Goal: Find specific page/section: Find specific page/section

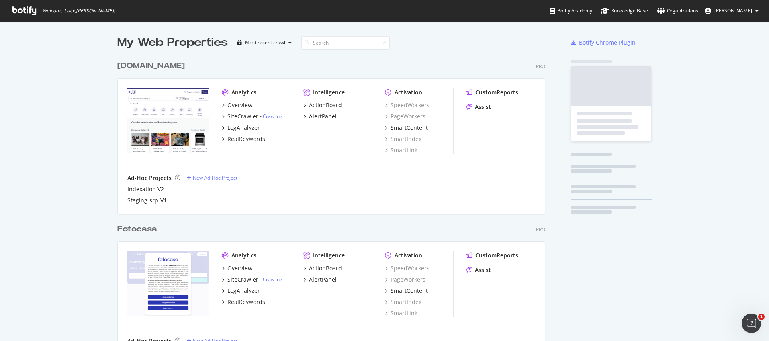
scroll to position [2280, 428]
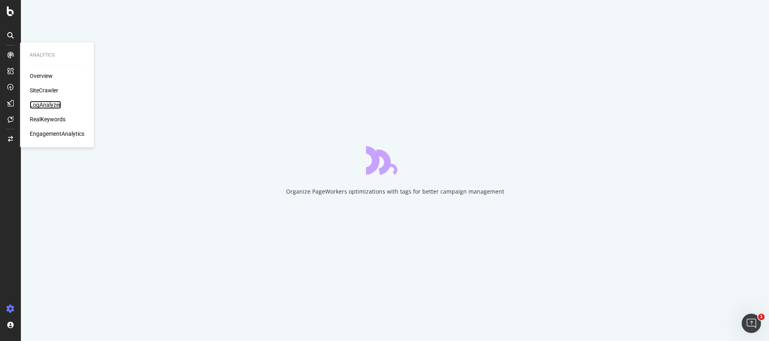
click at [51, 105] on div "LogAnalyzer" at bounding box center [45, 105] width 31 height 8
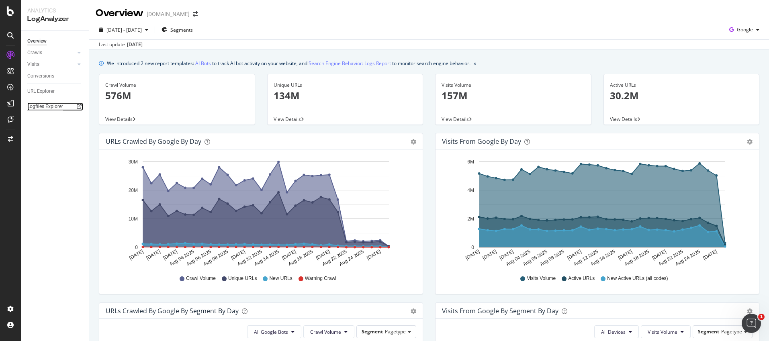
click at [35, 108] on div "Logfiles Explorer" at bounding box center [45, 106] width 36 height 8
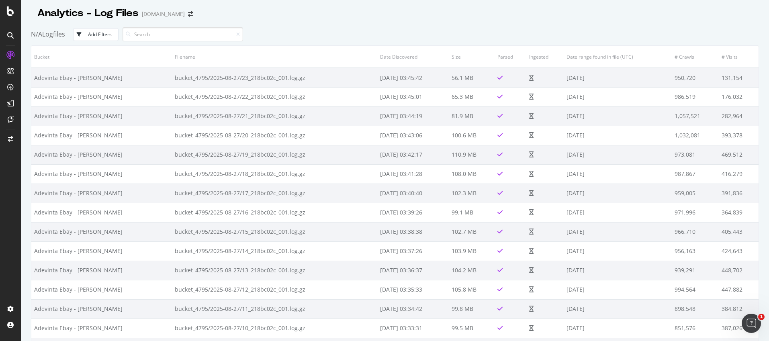
click at [382, 35] on div "N/A Logfiles Add Filters" at bounding box center [395, 34] width 728 height 22
